Goal: Task Accomplishment & Management: Complete application form

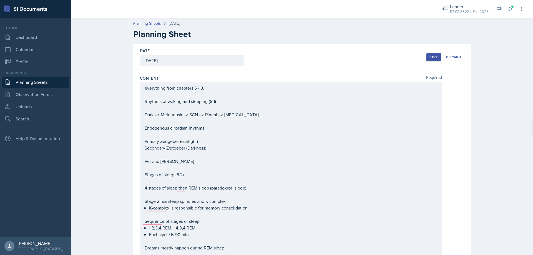
scroll to position [444, 0]
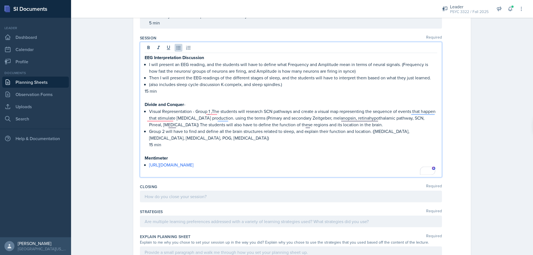
click at [145, 164] on div "EEG Interpretation Discussion I will present an EEG reading, and the students w…" at bounding box center [291, 114] width 293 height 121
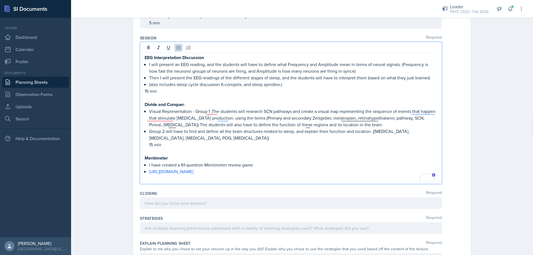
click at [0, 0] on qb-div "Add Punctuation game ." at bounding box center [0, 0] width 0 height 0
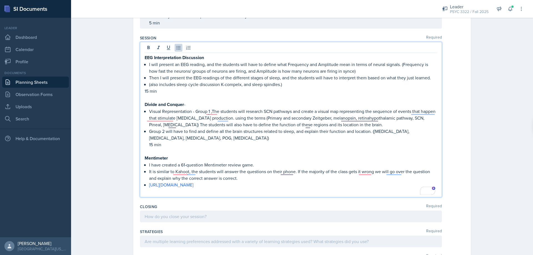
click at [0, 0] on span "Add Punctuation" at bounding box center [0, 0] width 0 height 0
click at [0, 0] on span "Replace with" at bounding box center [0, 0] width 0 height 0
click at [151, 145] on p "15 min" at bounding box center [293, 144] width 288 height 7
click at [164, 195] on div "EEG Interpretation Discussion I will present an EEG reading, and the students w…" at bounding box center [291, 119] width 302 height 155
click at [378, 175] on p "It is similar to Kahoot; the students will answer the questions on their phones…" at bounding box center [293, 174] width 288 height 13
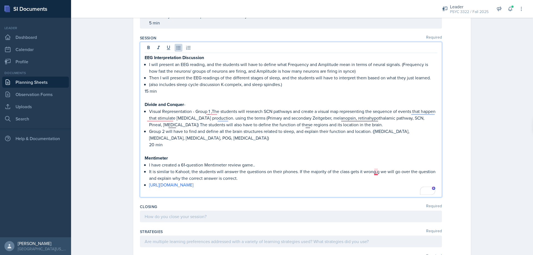
click at [376, 173] on p "It is similar to Kahoot; the students will answer the questions on their phones…" at bounding box center [293, 174] width 288 height 13
click at [386, 192] on p "To enrich screen reader interactions, please activate Accessibility in Grammarl…" at bounding box center [291, 191] width 293 height 7
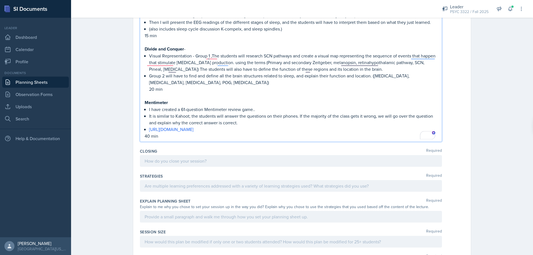
click at [212, 157] on div at bounding box center [291, 161] width 302 height 12
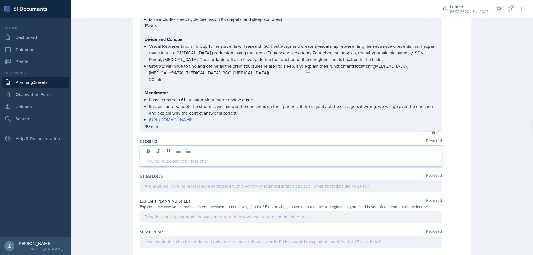
scroll to position [500, 0]
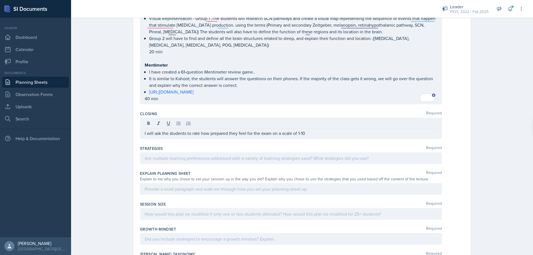
click at [209, 162] on div at bounding box center [291, 158] width 302 height 12
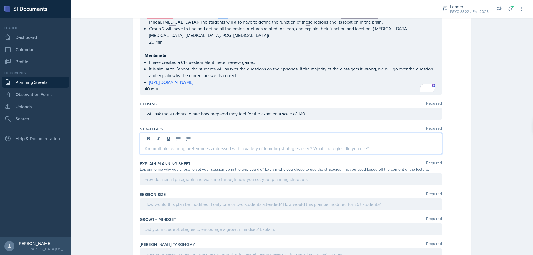
click at [184, 174] on div at bounding box center [291, 180] width 302 height 12
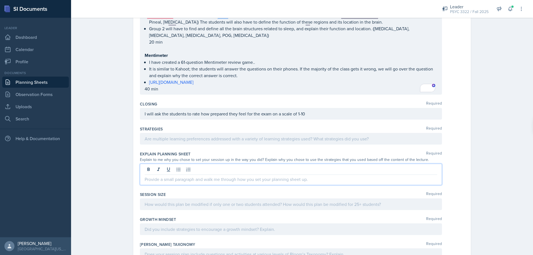
scroll to position [547, 0]
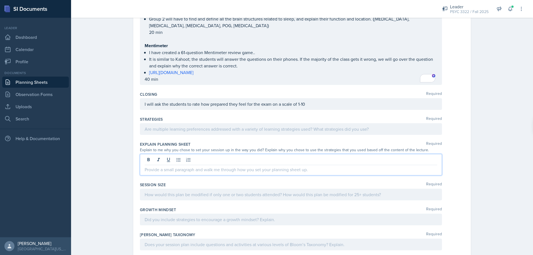
click at [204, 132] on div at bounding box center [291, 129] width 302 height 12
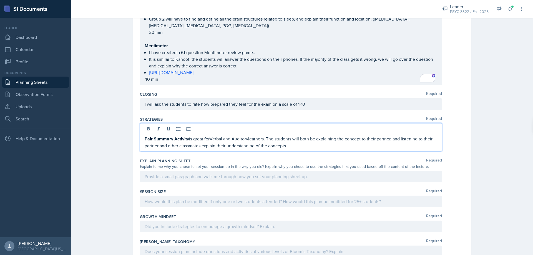
drag, startPoint x: 392, startPoint y: 139, endPoint x: 398, endPoint y: 140, distance: 6.2
click at [392, 139] on p "Pair Summary Activity is great for Verbal and Auditory learners. The students w…" at bounding box center [291, 142] width 293 height 14
click at [299, 146] on p "Pair Summary Activity is great for Verbal and Auditory learners. The students w…" at bounding box center [291, 142] width 293 height 14
click at [345, 148] on p "Pair Summary Activity is great for Verbal and Auditory learners. The students w…" at bounding box center [291, 142] width 293 height 14
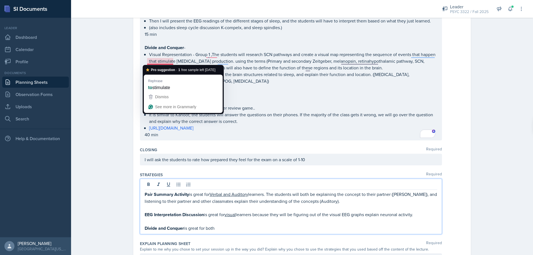
scroll to position [501, 0]
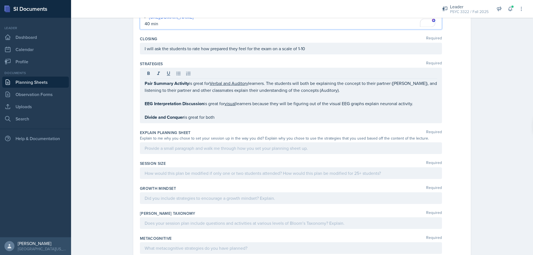
click at [232, 122] on div "Pair Summary Activity is great for Verbal and Auditory learners. The students w…" at bounding box center [291, 96] width 302 height 56
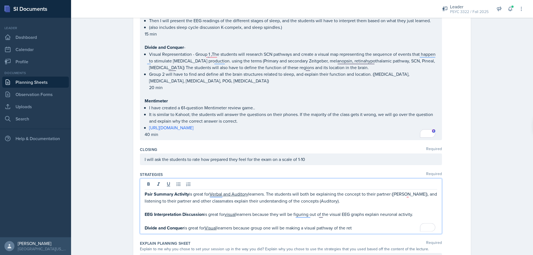
scroll to position [491, 0]
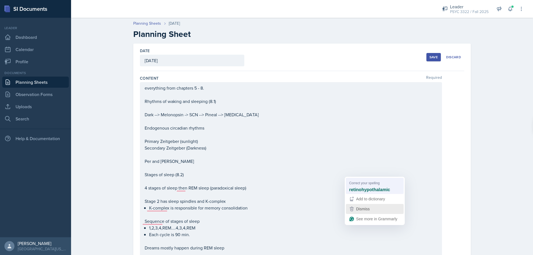
scroll to position [491, 0]
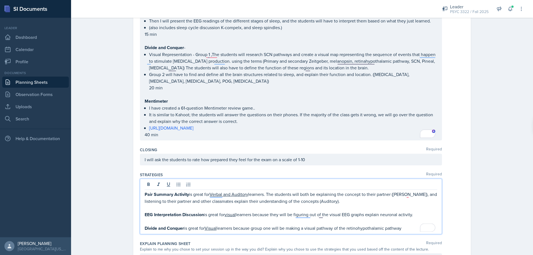
click at [406, 227] on p "Divide and Conquer is great for Visual learners because group one will be makin…" at bounding box center [291, 228] width 293 height 7
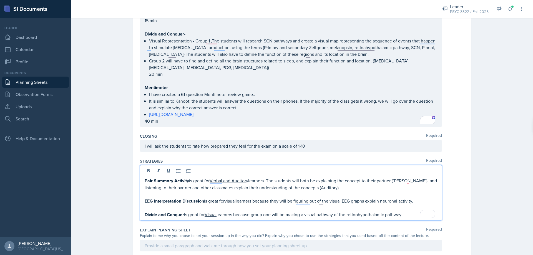
scroll to position [519, 0]
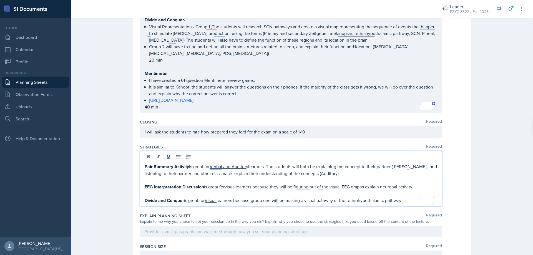
drag, startPoint x: 335, startPoint y: 202, endPoint x: 344, endPoint y: 199, distance: 9.6
click at [335, 202] on p "Divide and Conquer is great for Visual learners because group one will be makin…" at bounding box center [291, 200] width 293 height 7
click at [403, 202] on p "Divide and Conquer is great for Visual learners because group one will be makin…" at bounding box center [291, 200] width 293 height 7
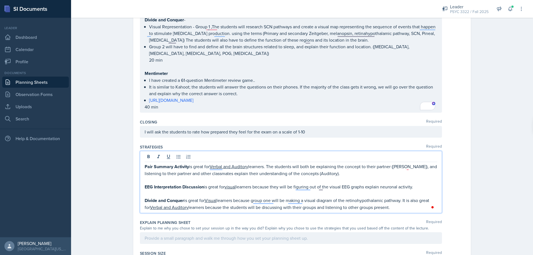
click at [400, 208] on p "Divide and Conquer is great for Visual learners because group one will be makin…" at bounding box center [291, 204] width 293 height 14
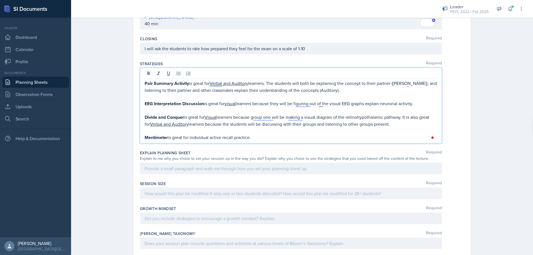
click at [217, 165] on p at bounding box center [291, 168] width 293 height 7
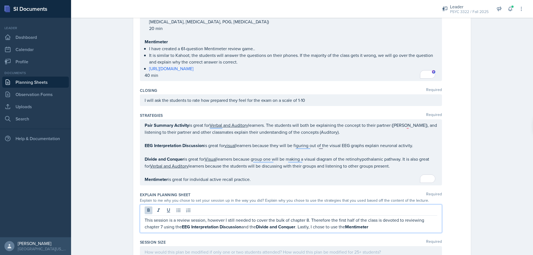
scroll to position [575, 0]
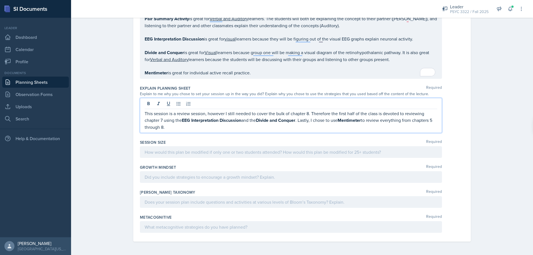
click at [306, 148] on div at bounding box center [291, 152] width 302 height 12
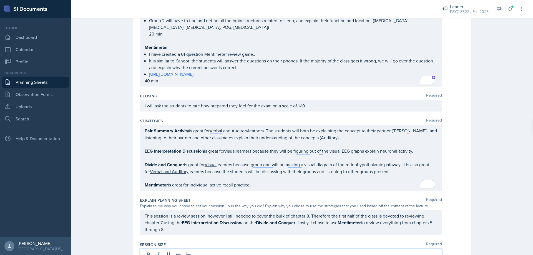
scroll to position [657, 0]
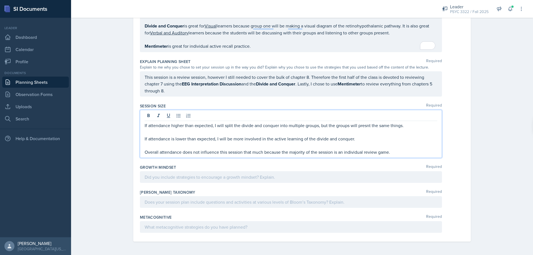
click at [233, 174] on p at bounding box center [291, 177] width 293 height 7
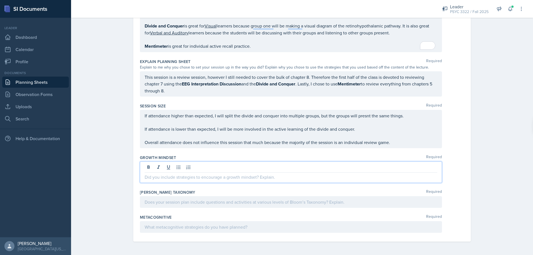
scroll to position [684, 0]
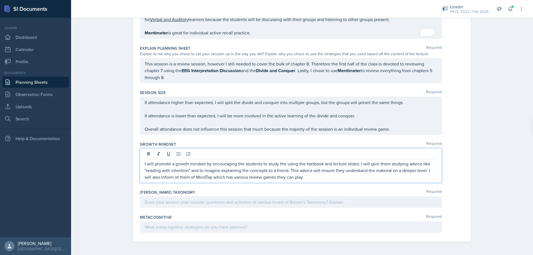
click at [280, 203] on p at bounding box center [291, 202] width 293 height 7
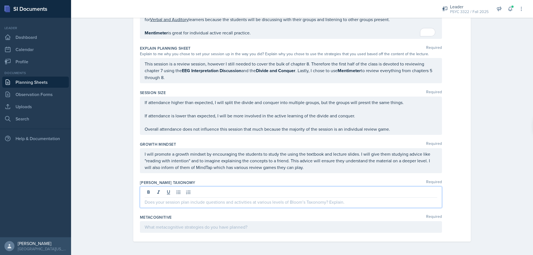
click at [313, 166] on p "I will promote a growth mindset by encouraging the students to study the using …" at bounding box center [291, 161] width 293 height 20
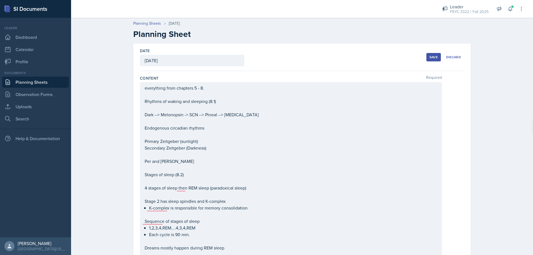
scroll to position [704, 0]
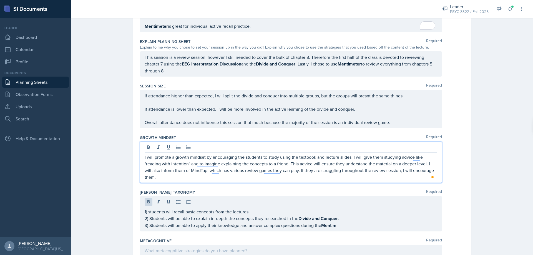
drag, startPoint x: 260, startPoint y: 151, endPoint x: 257, endPoint y: 147, distance: 5.1
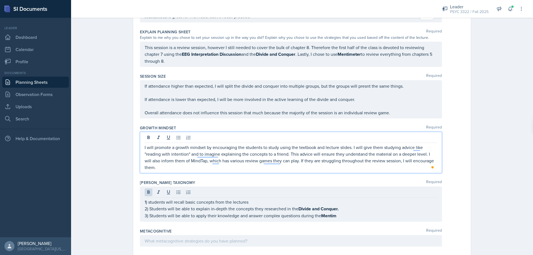
drag, startPoint x: 257, startPoint y: 147, endPoint x: 369, endPoint y: 217, distance: 131.9
click at [369, 217] on p "3) Students will be able to apply their knowledge and answer complex questions …" at bounding box center [291, 215] width 293 height 7
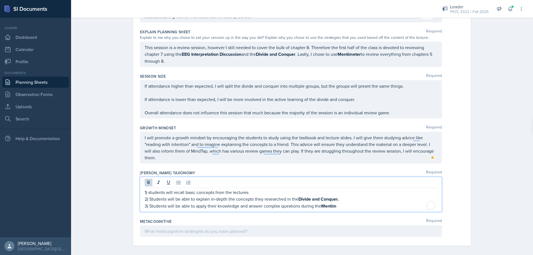
scroll to position [704, 0]
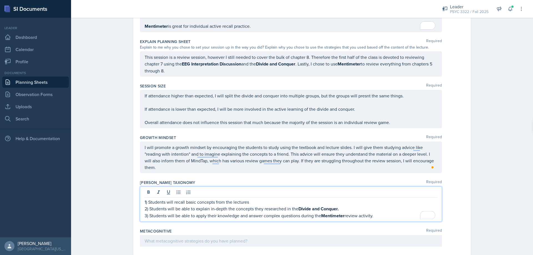
click at [251, 202] on p "1) Students will recall basic concepts from the lectures" at bounding box center [291, 202] width 293 height 7
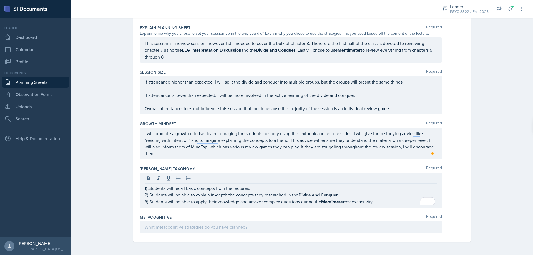
click at [244, 219] on div "Metacognitive Required" at bounding box center [302, 218] width 324 height 6
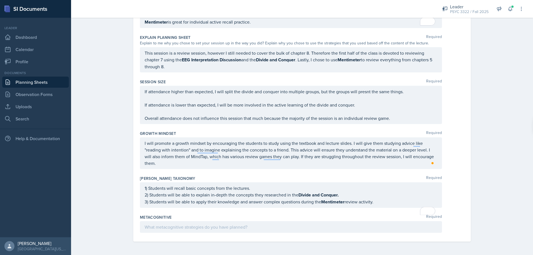
click at [254, 225] on p at bounding box center [291, 227] width 293 height 7
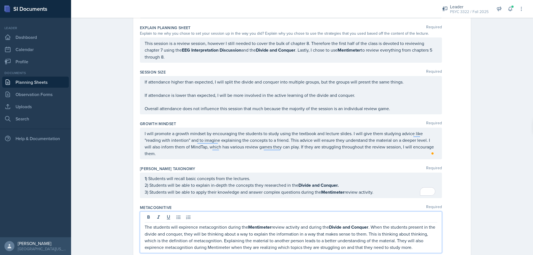
click at [375, 191] on div "1) Students will recall basic concepts from the lectures. 2) Students will be a…" at bounding box center [291, 185] width 293 height 21
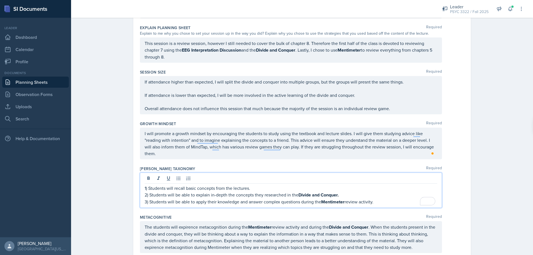
scroll to position [738, 0]
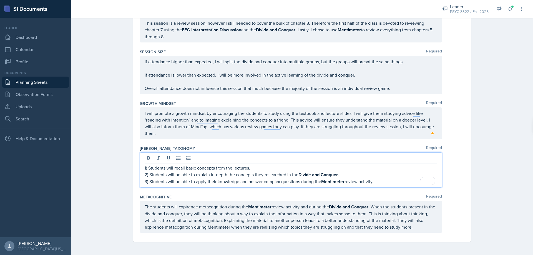
click at [406, 223] on p "The students will expirence metacognition during the Mentimeter review activity…" at bounding box center [291, 217] width 293 height 27
